Goal: Task Accomplishment & Management: Manage account settings

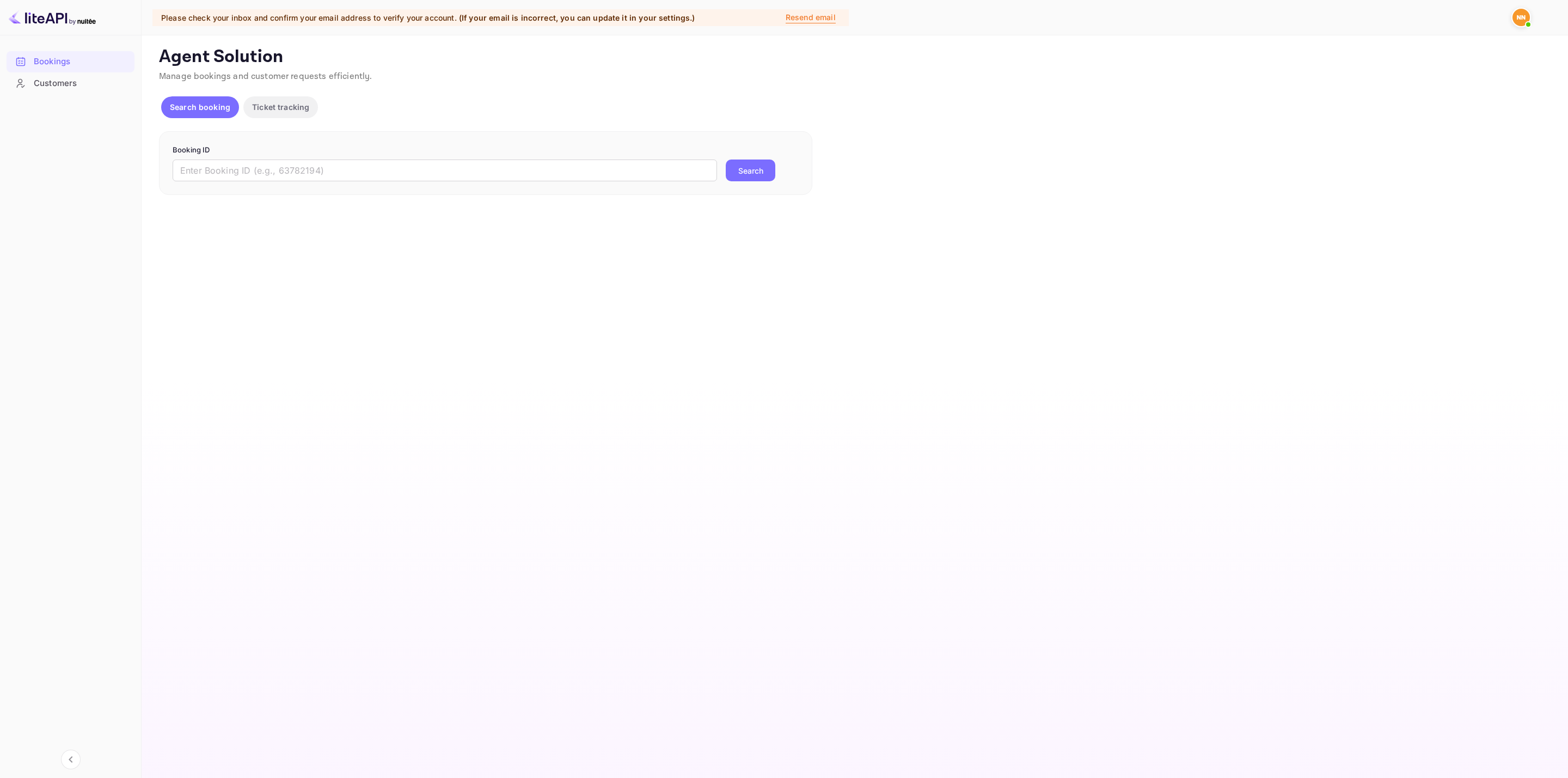
click at [1517, 15] on img at bounding box center [1521, 17] width 17 height 17
click at [796, 13] on p "Resend email" at bounding box center [810, 17] width 50 height 12
click at [1529, 19] on span at bounding box center [1528, 25] width 11 height 11
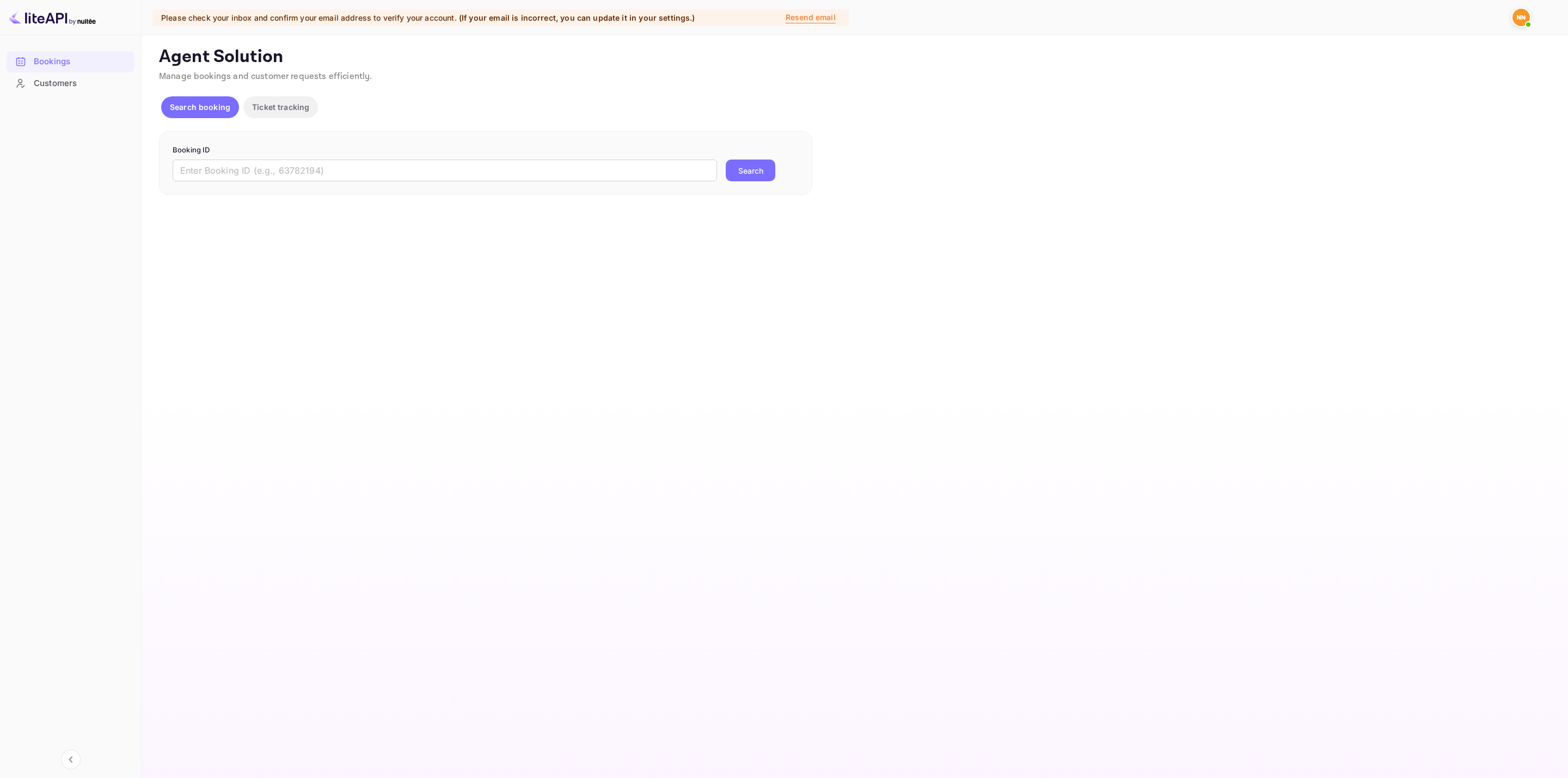
click at [1090, 209] on main "Unsaved Changes Ticket Affiliate URL https://www.nuitee.com/ Business partner n…" at bounding box center [855, 406] width 1426 height 742
click at [1533, 18] on div at bounding box center [1523, 17] width 24 height 19
click at [1519, 21] on img at bounding box center [1521, 17] width 17 height 17
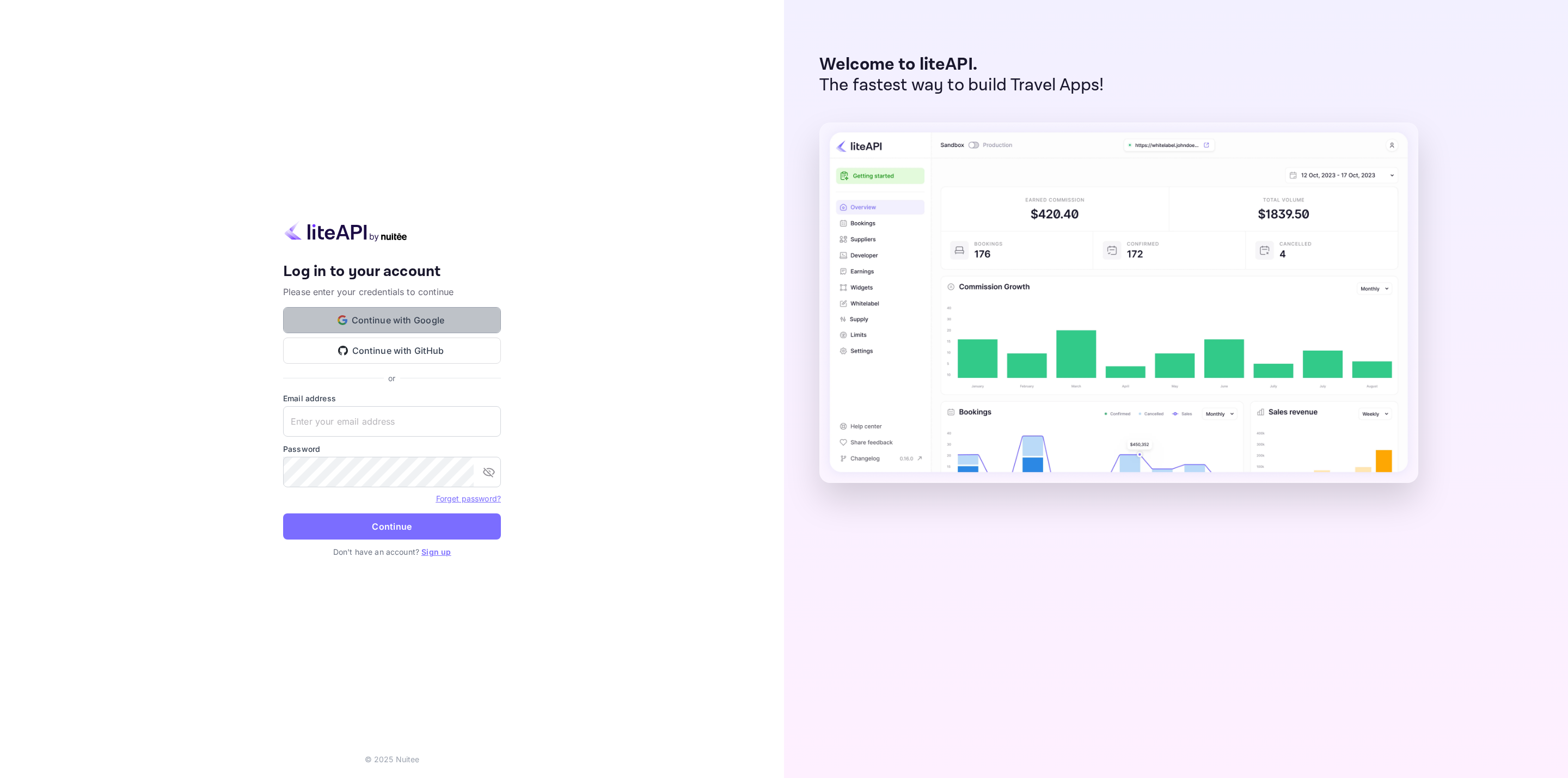
click at [391, 325] on button "Continue with Google" at bounding box center [392, 320] width 218 height 26
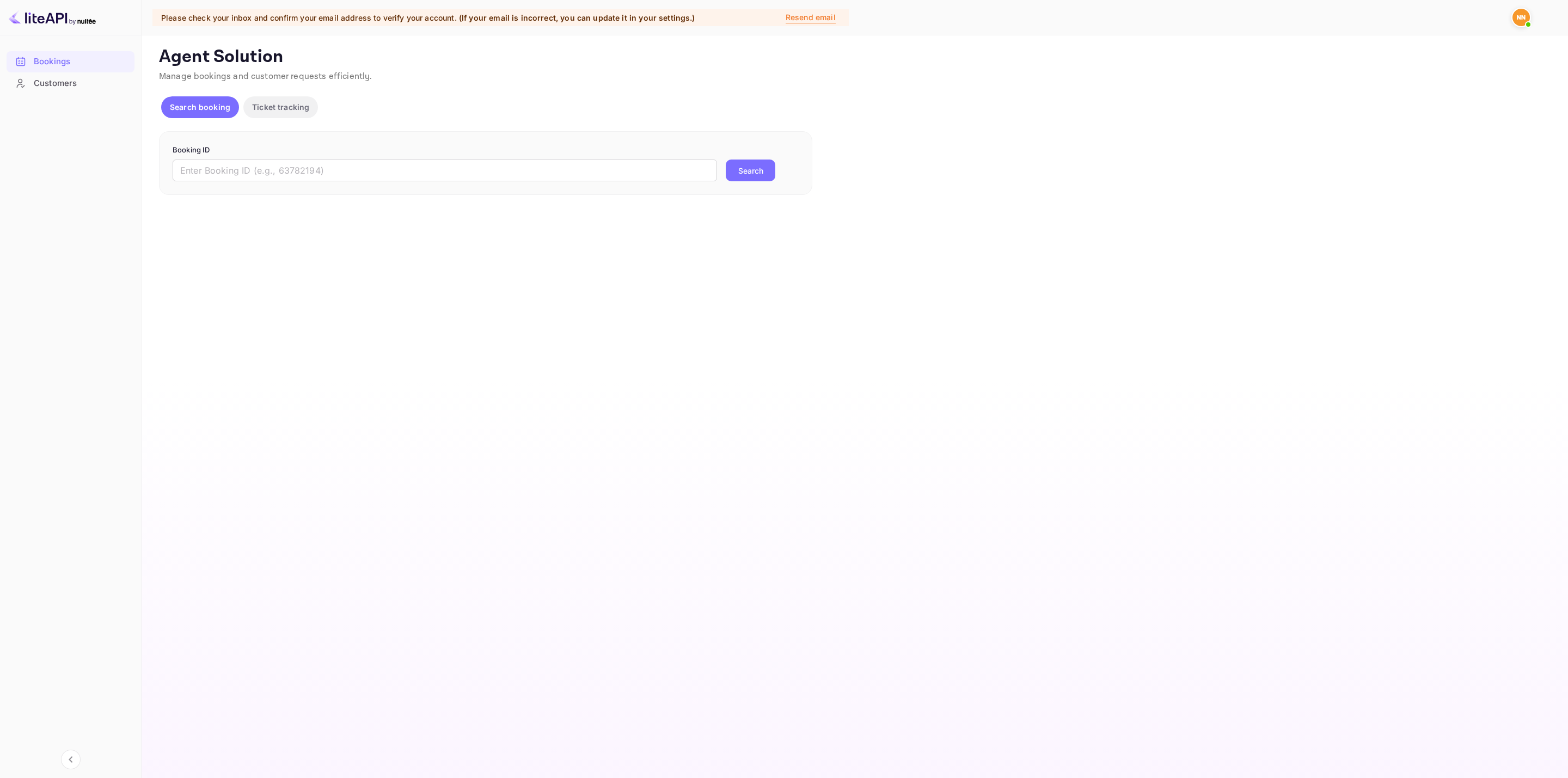
click at [1529, 17] on img at bounding box center [1521, 17] width 17 height 17
click at [1432, 128] on div "Sign out" at bounding box center [1455, 140] width 152 height 24
